Goal: Task Accomplishment & Management: Use online tool/utility

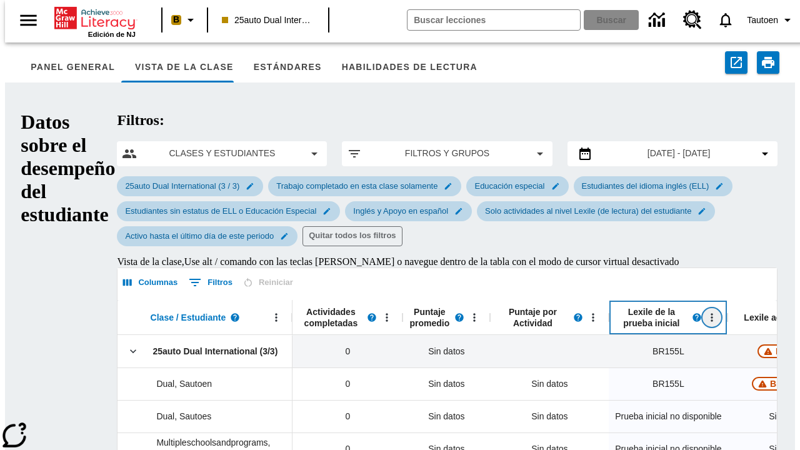
click at [711, 313] on icon "Abrir menú" at bounding box center [712, 317] width 2 height 8
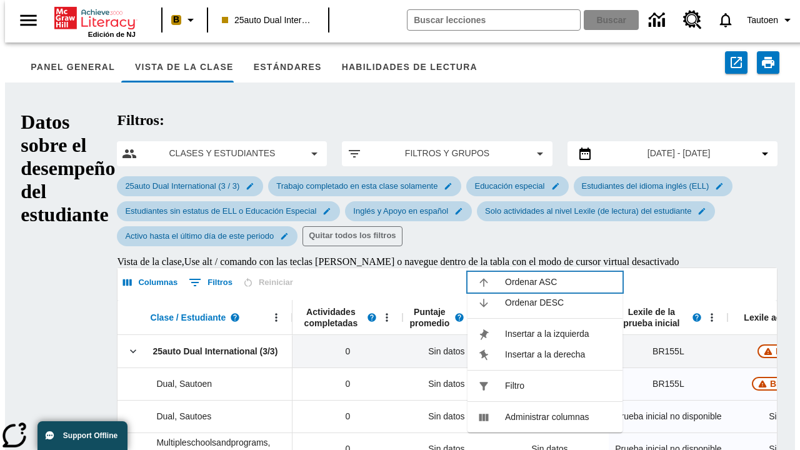
click at [559, 282] on span "Ordenar ASC" at bounding box center [558, 282] width 107 height 13
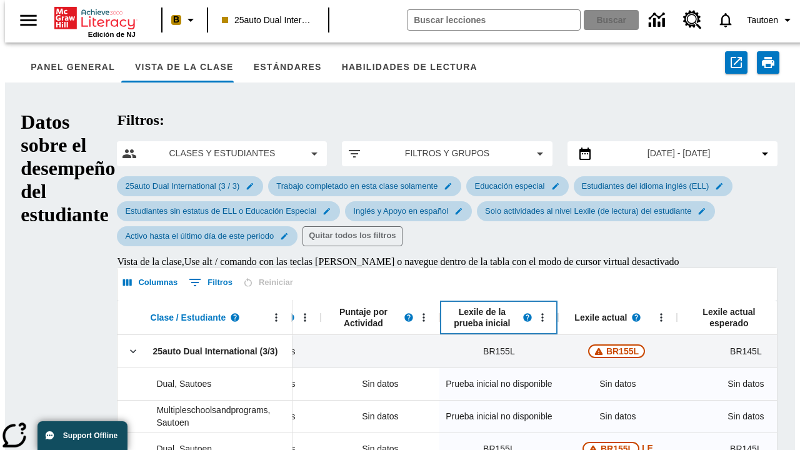
scroll to position [0, 169]
